Goal: Task Accomplishment & Management: Use online tool/utility

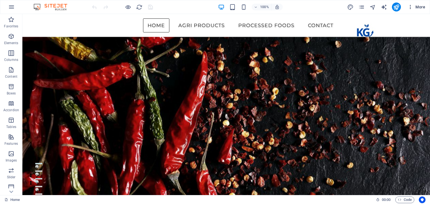
click at [412, 7] on icon "button" at bounding box center [410, 7] width 6 height 6
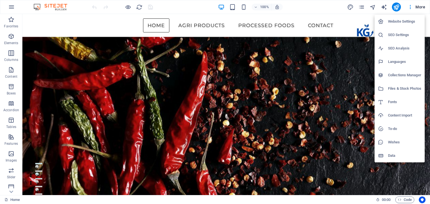
click at [394, 103] on h6 "Fonts" at bounding box center [404, 102] width 33 height 7
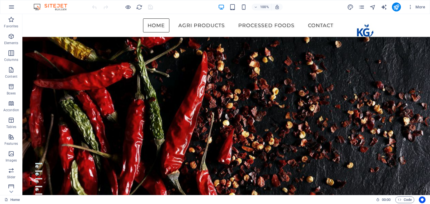
select select "popularity"
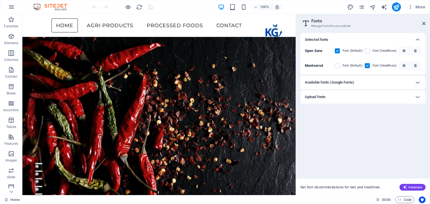
click at [346, 82] on h6 "Available fonts (Google Fonts)" at bounding box center [329, 82] width 49 height 7
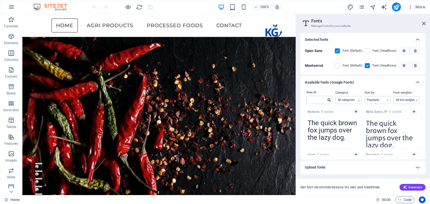
click at [346, 82] on h6 "Available fonts (Google Fonts)" at bounding box center [329, 82] width 49 height 7
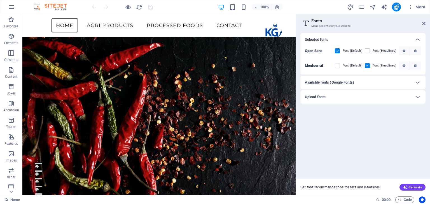
click at [348, 94] on div "Upload fonts" at bounding box center [358, 97] width 106 height 7
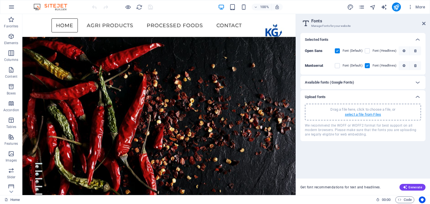
click at [357, 115] on p "select a file from Files" at bounding box center [363, 114] width 36 height 5
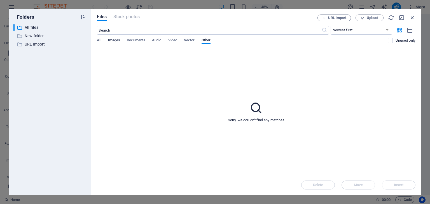
click at [110, 40] on span "Images" at bounding box center [114, 41] width 12 height 8
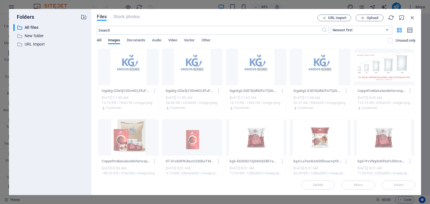
click at [99, 38] on span "All" at bounding box center [99, 41] width 4 height 8
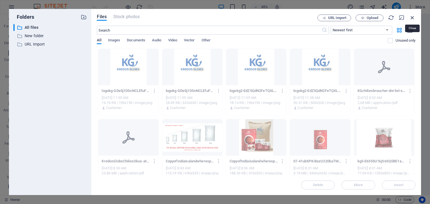
click at [414, 16] on icon "button" at bounding box center [412, 18] width 6 height 6
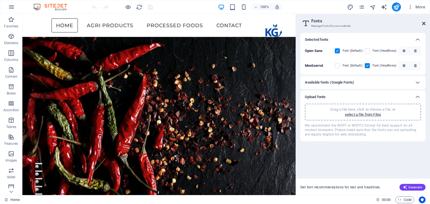
click at [425, 25] on icon at bounding box center [423, 23] width 3 height 4
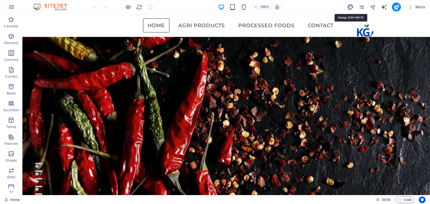
click at [352, 7] on icon "design" at bounding box center [350, 7] width 6 height 6
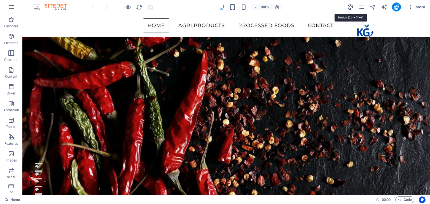
select select "700"
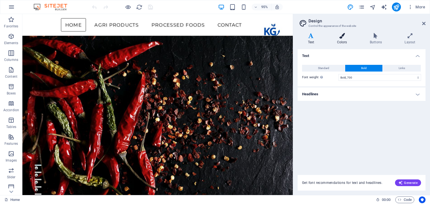
click at [342, 37] on icon at bounding box center [341, 36] width 30 height 6
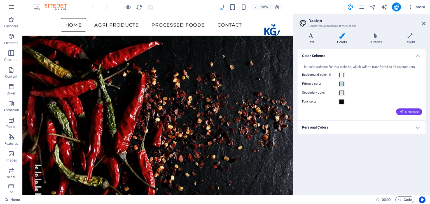
click at [402, 110] on icon "button" at bounding box center [401, 112] width 4 height 4
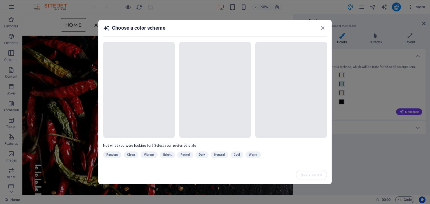
click at [153, 104] on span at bounding box center [139, 90] width 72 height 97
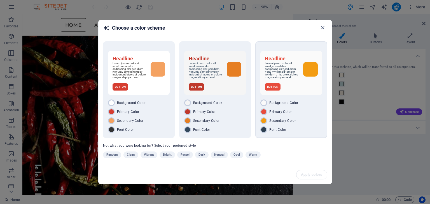
click at [278, 103] on span "Background Color" at bounding box center [283, 103] width 29 height 4
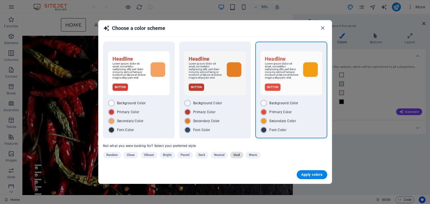
click at [232, 153] on button "Cool" at bounding box center [236, 155] width 13 height 7
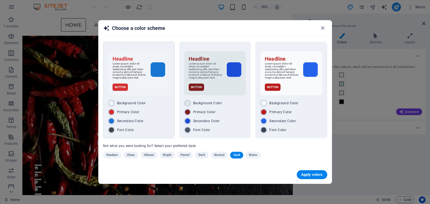
click at [148, 104] on div "Background Color" at bounding box center [139, 103] width 62 height 7
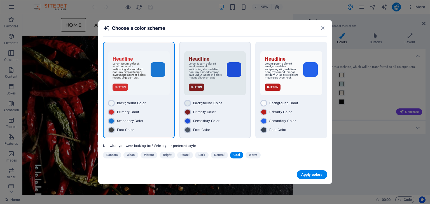
click at [214, 122] on span "Secondary Color" at bounding box center [206, 121] width 27 height 4
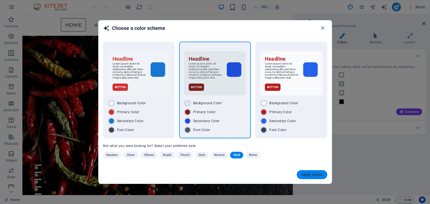
click at [304, 173] on span "Apply colors" at bounding box center [312, 175] width 22 height 4
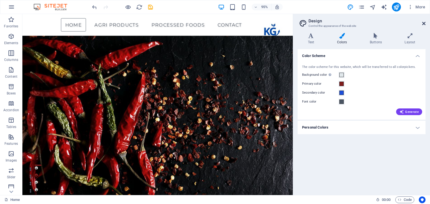
click at [424, 22] on icon at bounding box center [423, 23] width 3 height 4
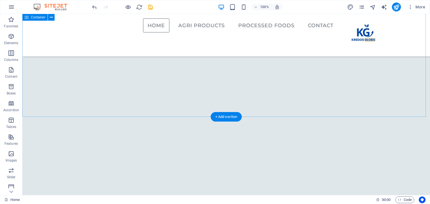
scroll to position [1010, 0]
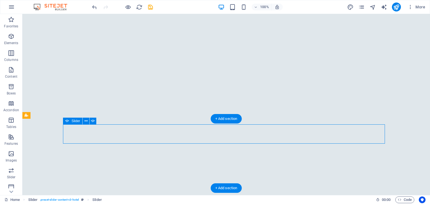
select select "px"
select select "ms"
select select "s"
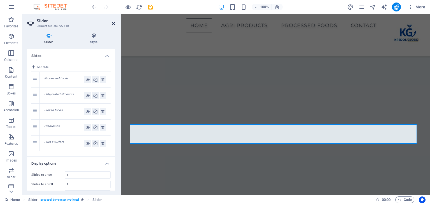
click at [112, 23] on icon at bounding box center [113, 23] width 3 height 4
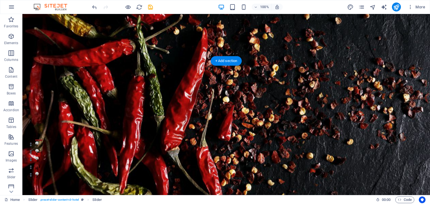
scroll to position [0, 0]
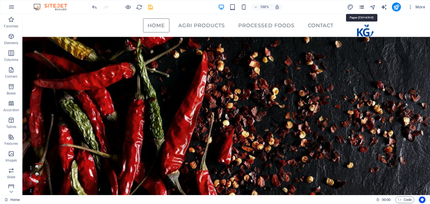
click at [364, 6] on icon "pages" at bounding box center [361, 7] width 6 height 6
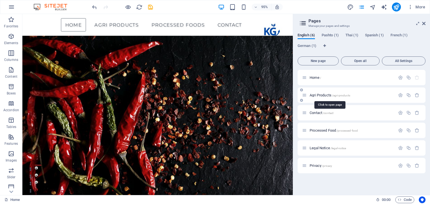
click at [318, 95] on span "Agri Products /agri-products" at bounding box center [329, 95] width 41 height 4
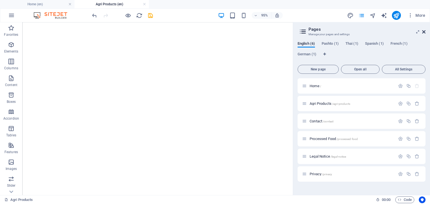
click at [422, 32] on icon at bounding box center [423, 32] width 3 height 4
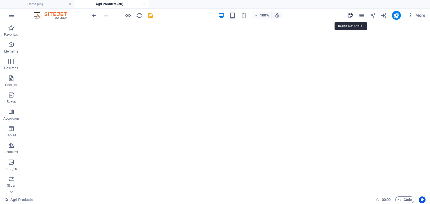
click at [351, 15] on icon "design" at bounding box center [350, 15] width 6 height 6
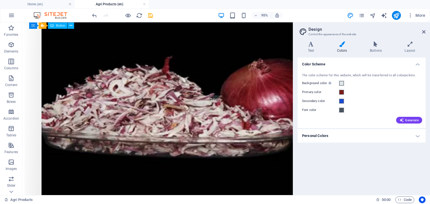
scroll to position [789, 0]
click at [414, 122] on span "Generate" at bounding box center [408, 120] width 19 height 4
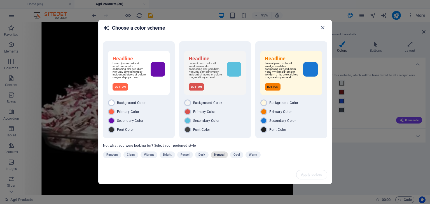
click at [227, 155] on button "Neutral" at bounding box center [219, 155] width 17 height 7
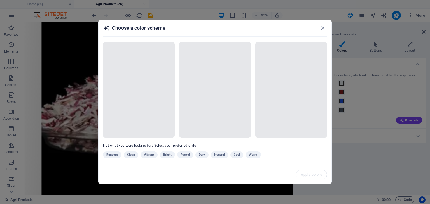
click at [234, 154] on div "Random Clean Vibrant Bright Pastel Dark Neutral Cool Warm" at bounding box center [201, 156] width 196 height 9
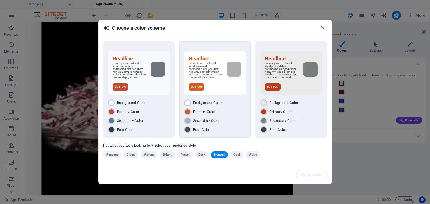
click at [214, 83] on div "Button" at bounding box center [215, 86] width 53 height 7
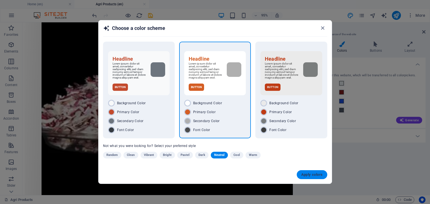
click at [308, 173] on span "Apply colors" at bounding box center [312, 175] width 22 height 4
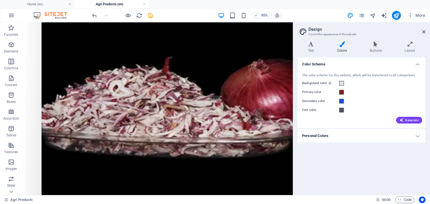
scroll to position [789, 0]
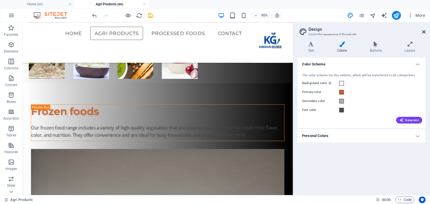
drag, startPoint x: 425, startPoint y: 31, endPoint x: 398, endPoint y: 11, distance: 33.7
click at [425, 31] on icon at bounding box center [423, 32] width 3 height 4
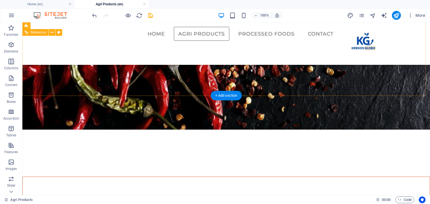
scroll to position [74, 0]
